Goal: Find specific page/section: Find specific page/section

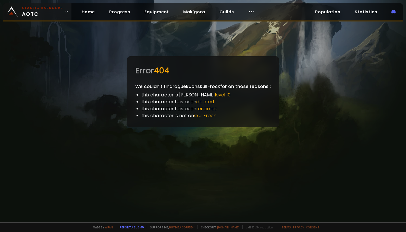
click at [39, 14] on span "Classic Hardcore AOTC" at bounding box center [42, 12] width 41 height 12
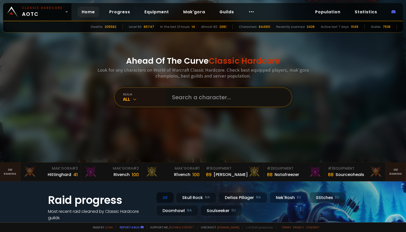
click at [188, 95] on input "text" at bounding box center [227, 97] width 116 height 18
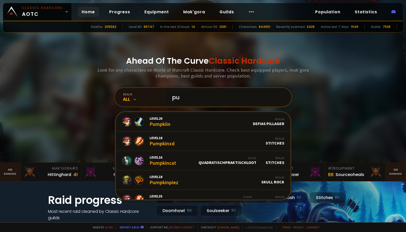
type input "p"
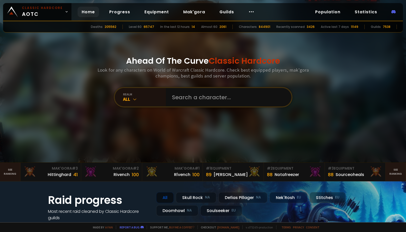
click at [43, 83] on div at bounding box center [203, 81] width 406 height 162
click at [188, 99] on input "text" at bounding box center [227, 97] width 116 height 18
click at [178, 94] on input "text" at bounding box center [227, 97] width 116 height 18
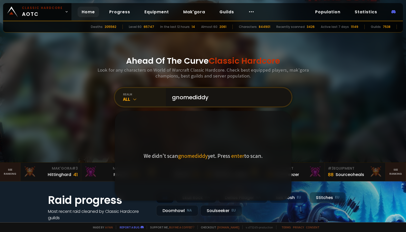
drag, startPoint x: 213, startPoint y: 98, endPoint x: 158, endPoint y: 92, distance: 55.5
click at [158, 92] on div "realm All gnomediddy We didn't scan gnomediddy yet. Press enter to scan." at bounding box center [203, 97] width 179 height 20
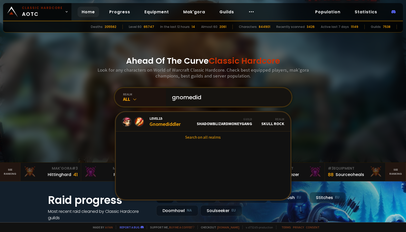
type input "gnomedid"
click at [172, 152] on div "Level 15 Gnomediddler Guild ShadowBlizardMoneyGang Realm Skull Rock Search on a…" at bounding box center [203, 155] width 177 height 89
click at [5, 43] on div at bounding box center [203, 81] width 406 height 162
